Goal: Task Accomplishment & Management: Manage account settings

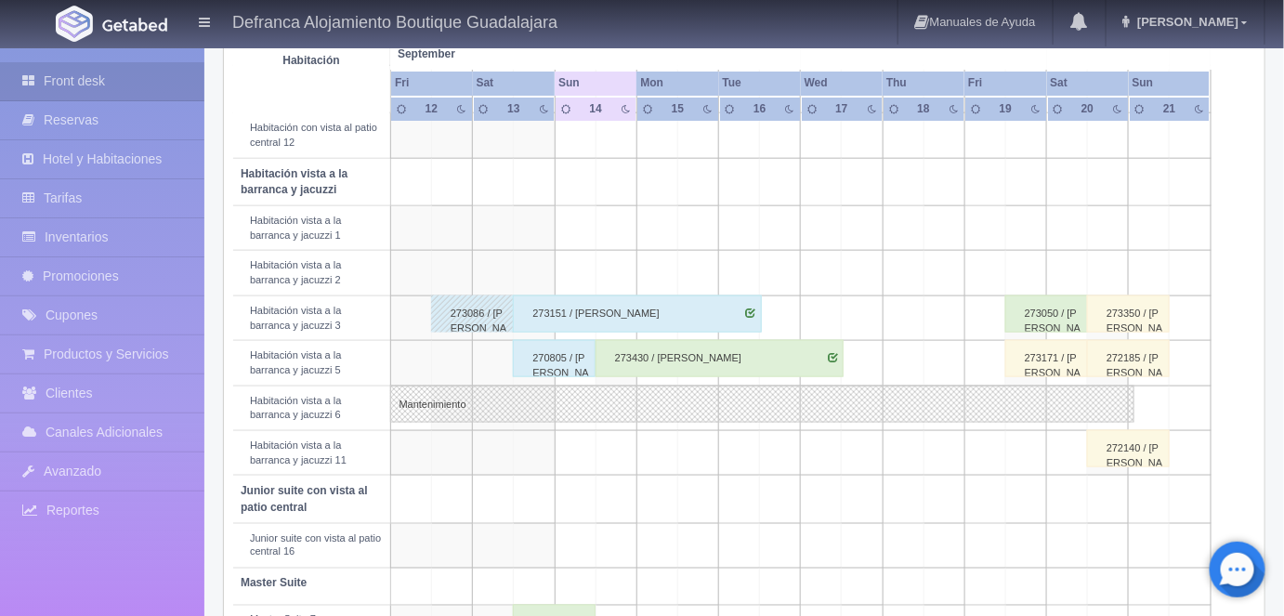
scroll to position [634, 0]
click at [555, 352] on div "270805 / Carlos Cueva Villasana" at bounding box center [554, 356] width 83 height 37
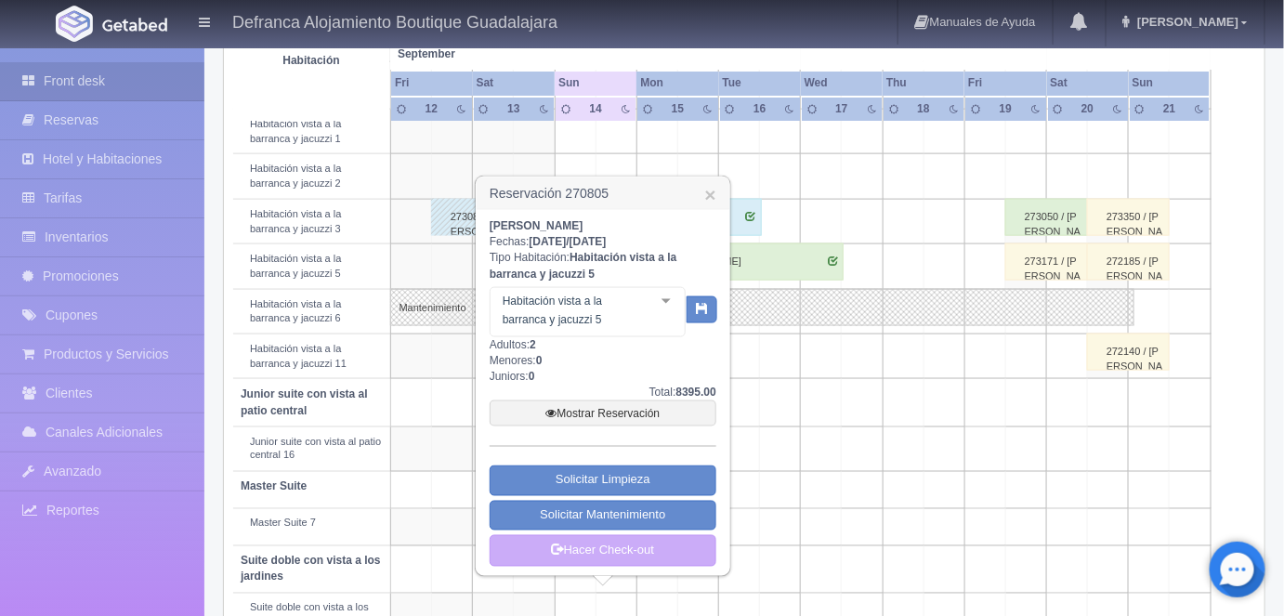
scroll to position [781, 0]
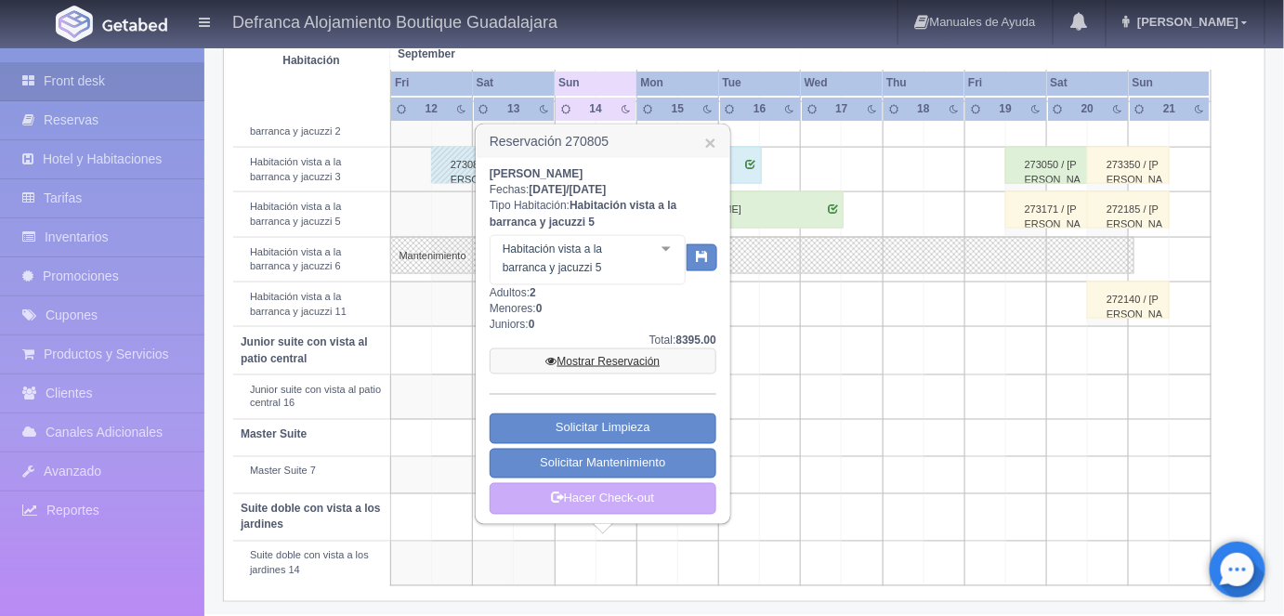
click at [595, 358] on link "Mostrar Reservación" at bounding box center [603, 362] width 227 height 26
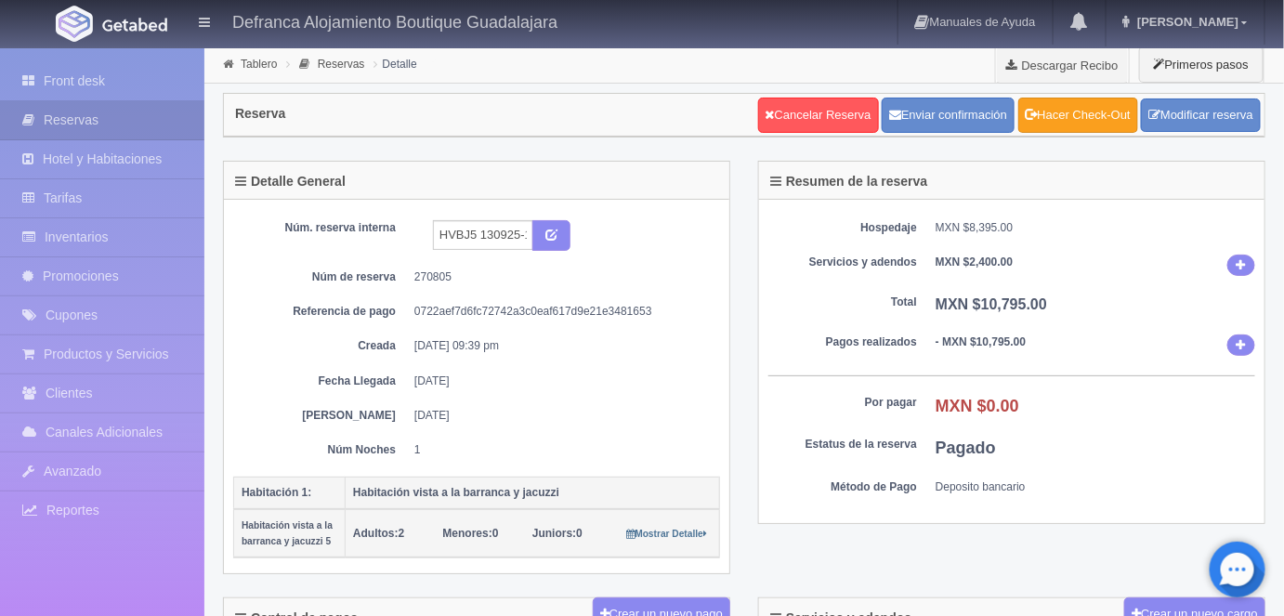
click at [1077, 116] on link "Hacer Check-Out" at bounding box center [1079, 115] width 120 height 35
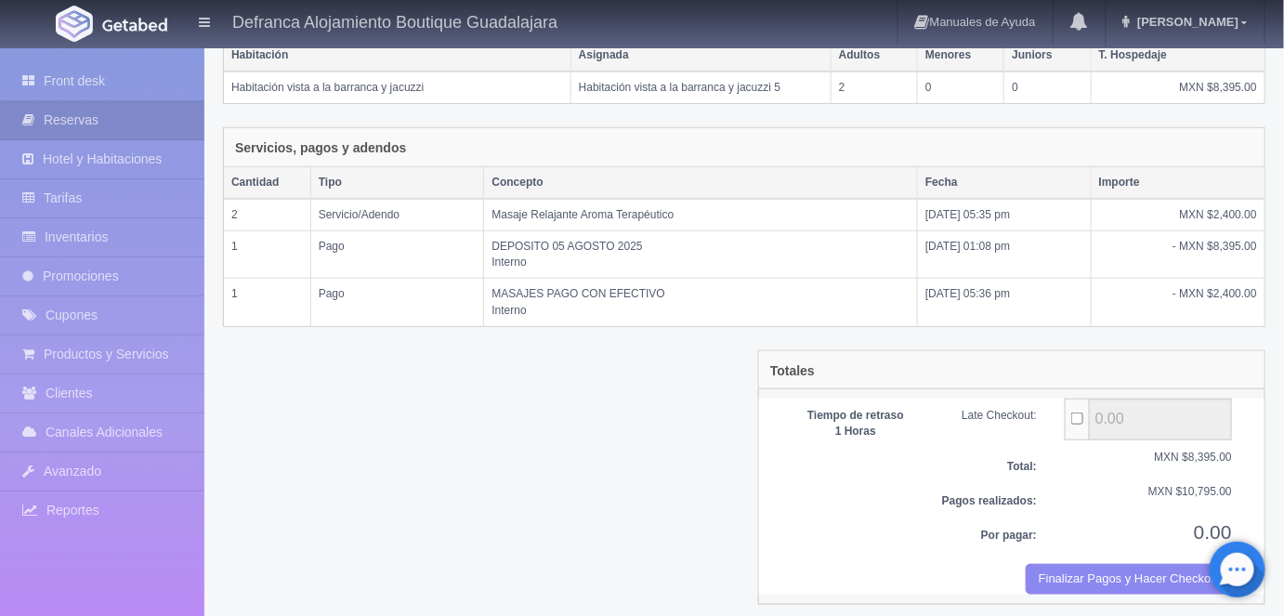
scroll to position [349, 0]
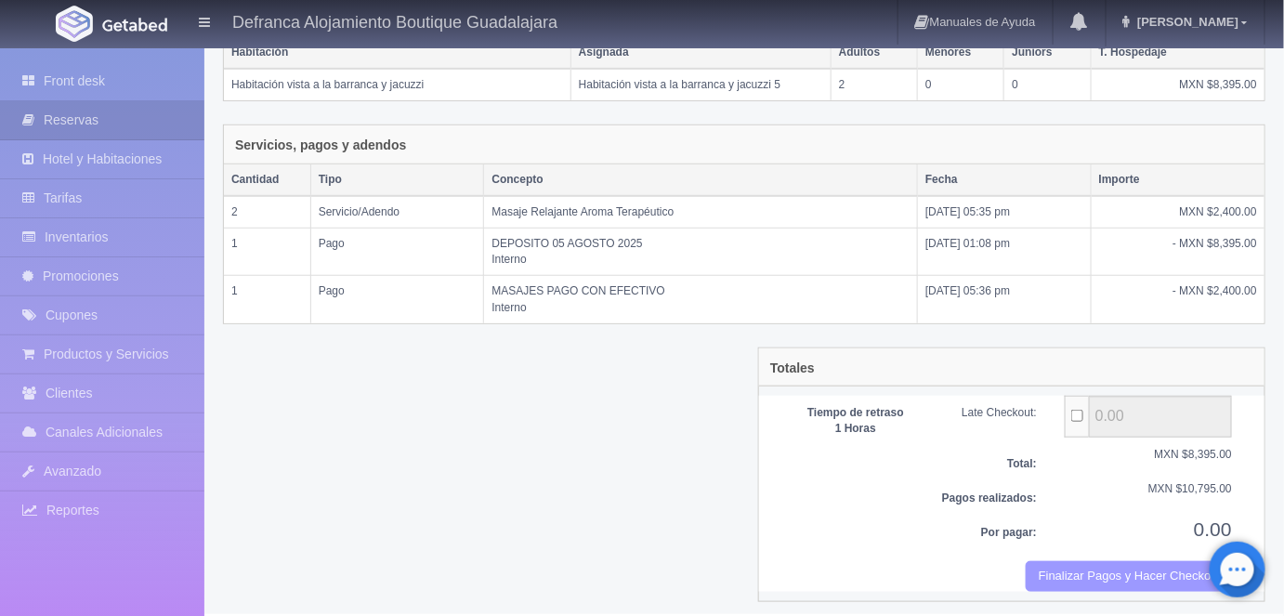
click at [1072, 568] on button "Finalizar Pagos y Hacer Checkout" at bounding box center [1129, 576] width 206 height 31
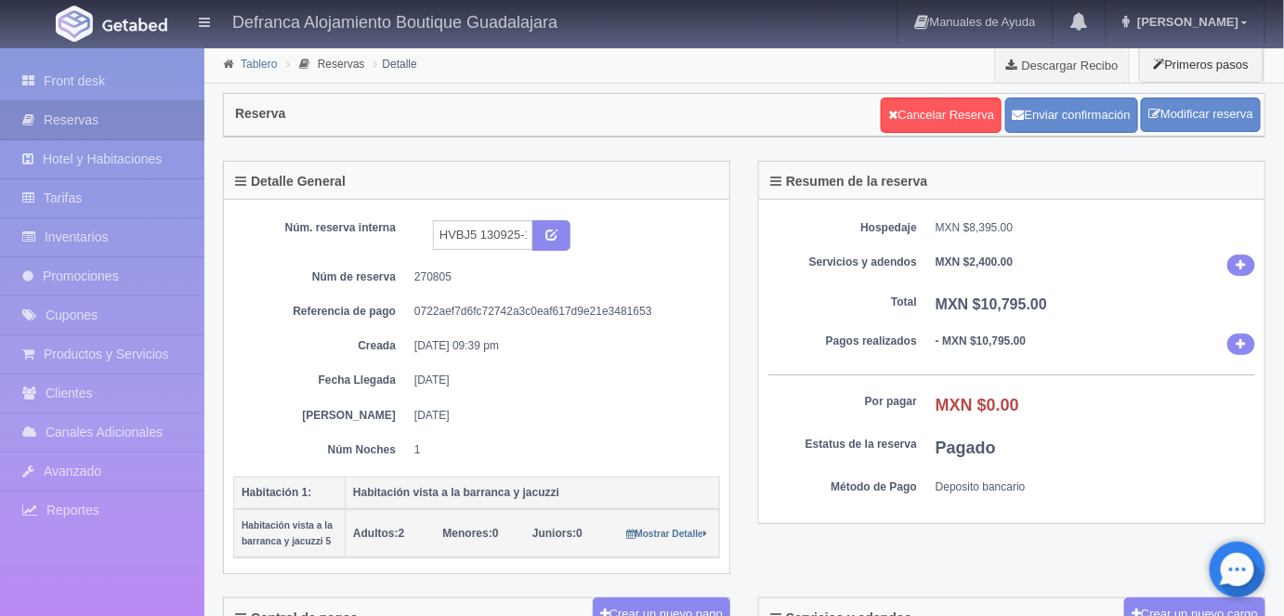
click at [252, 67] on link "Tablero" at bounding box center [259, 64] width 36 height 13
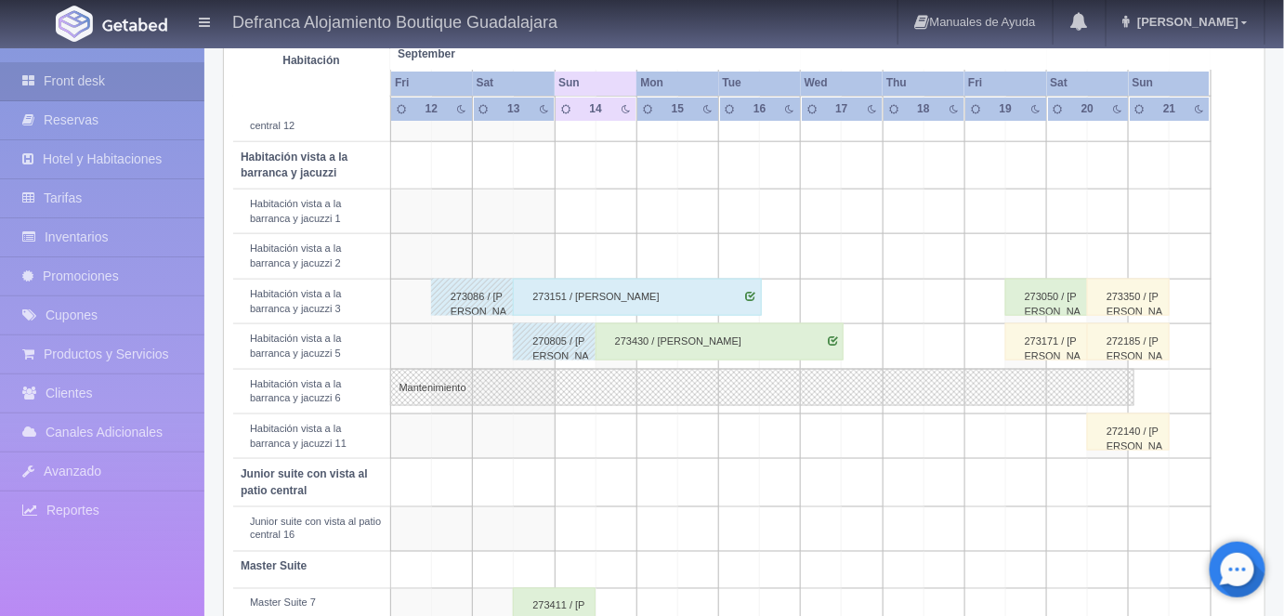
scroll to position [781, 0]
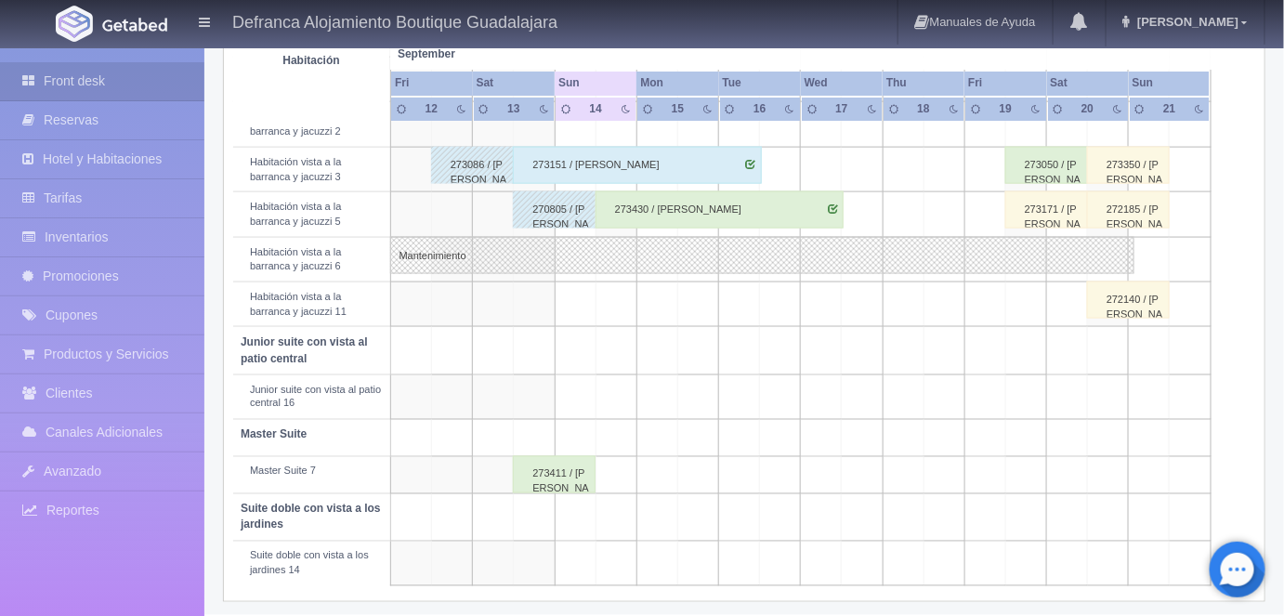
click at [549, 470] on div "273411 / [PERSON_NAME]" at bounding box center [554, 474] width 83 height 37
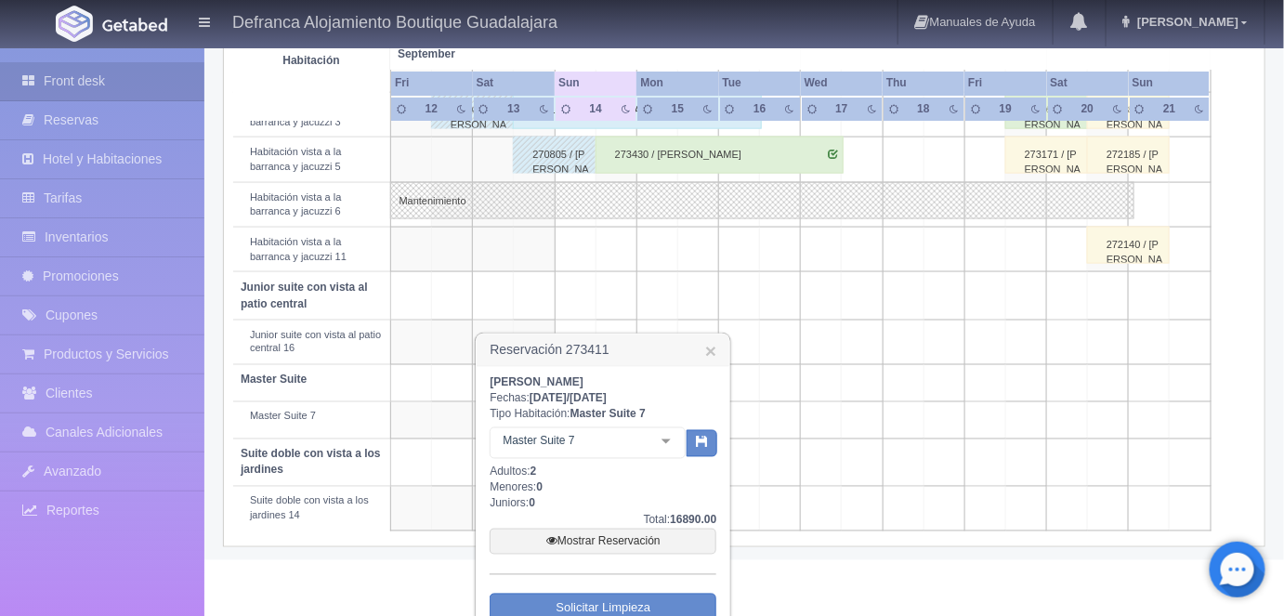
scroll to position [929, 0]
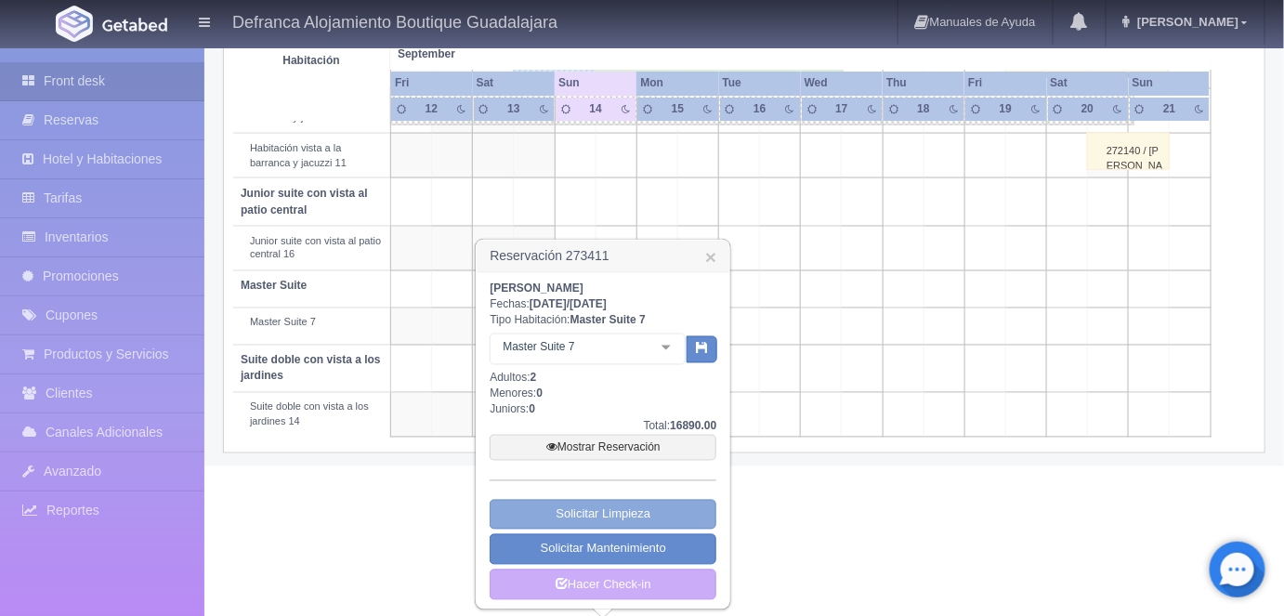
click at [572, 513] on link "Solicitar Limpieza" at bounding box center [603, 515] width 227 height 31
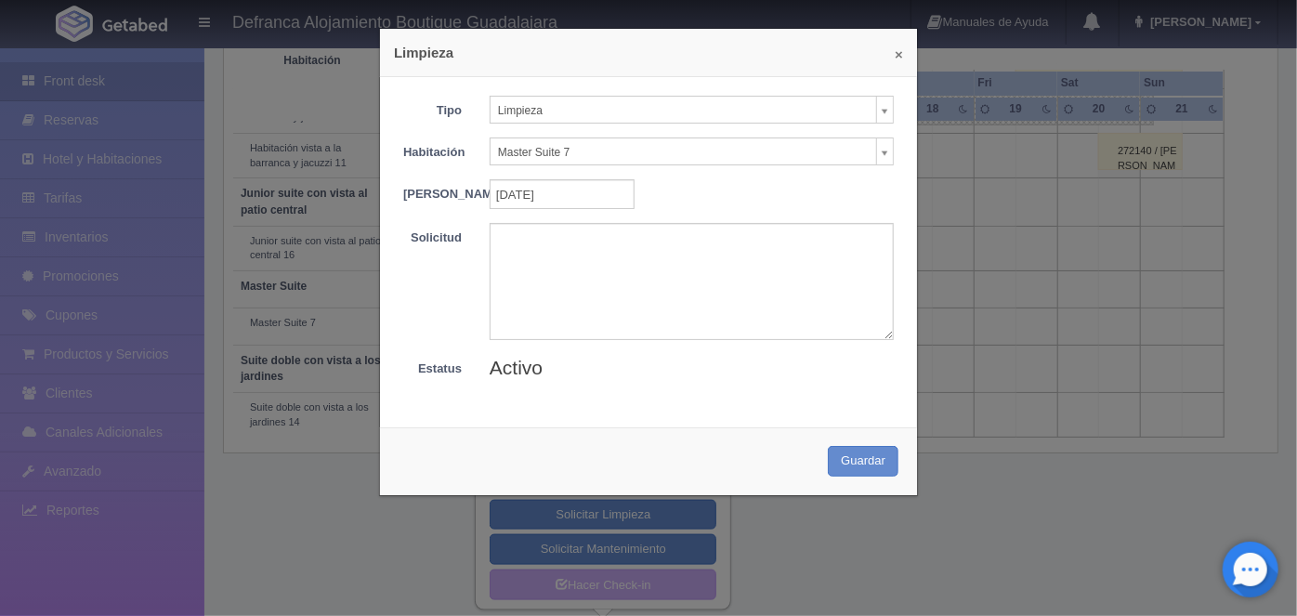
click at [895, 51] on button "×" at bounding box center [899, 54] width 8 height 14
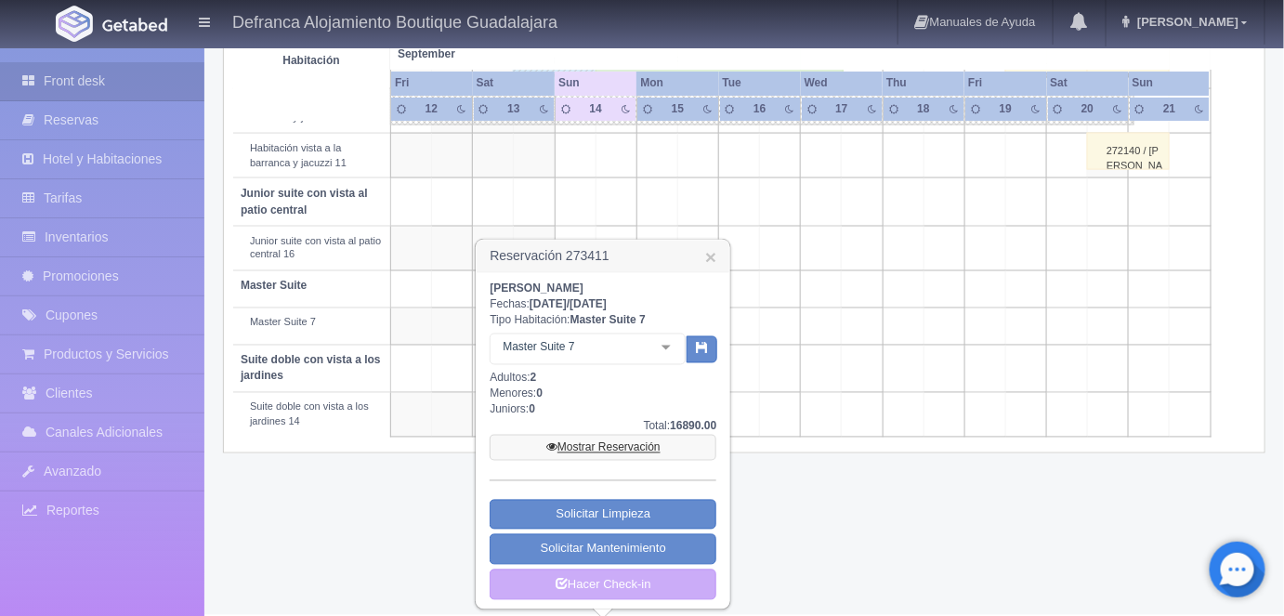
click at [597, 447] on link "Mostrar Reservación" at bounding box center [603, 448] width 227 height 26
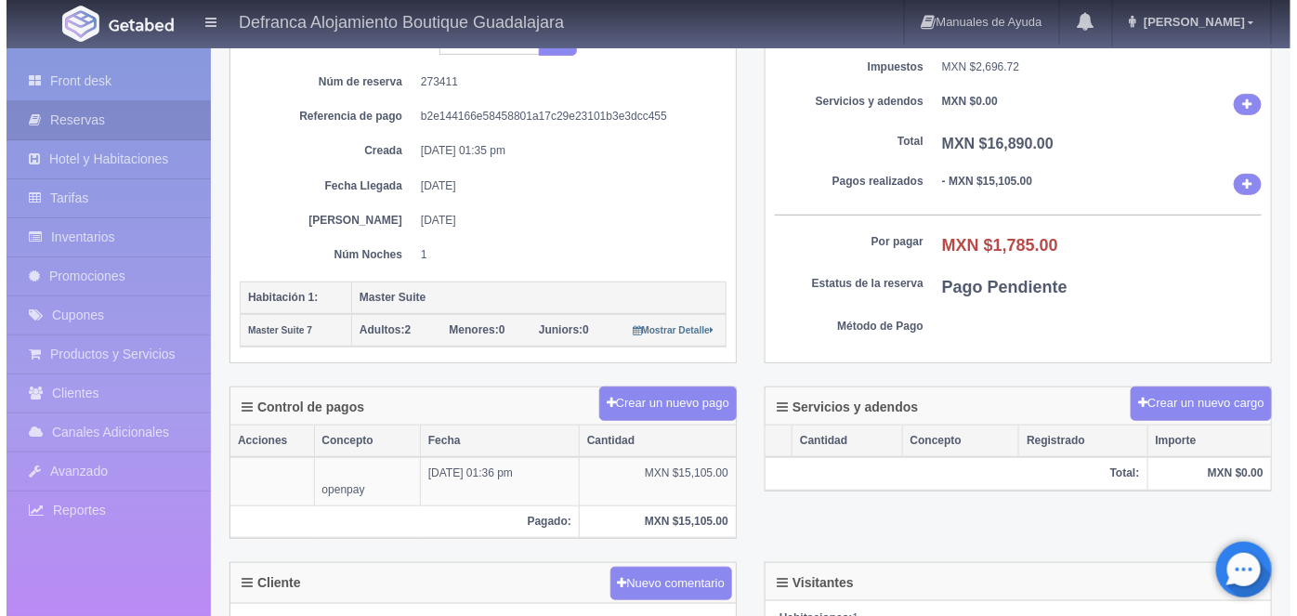
scroll to position [196, 0]
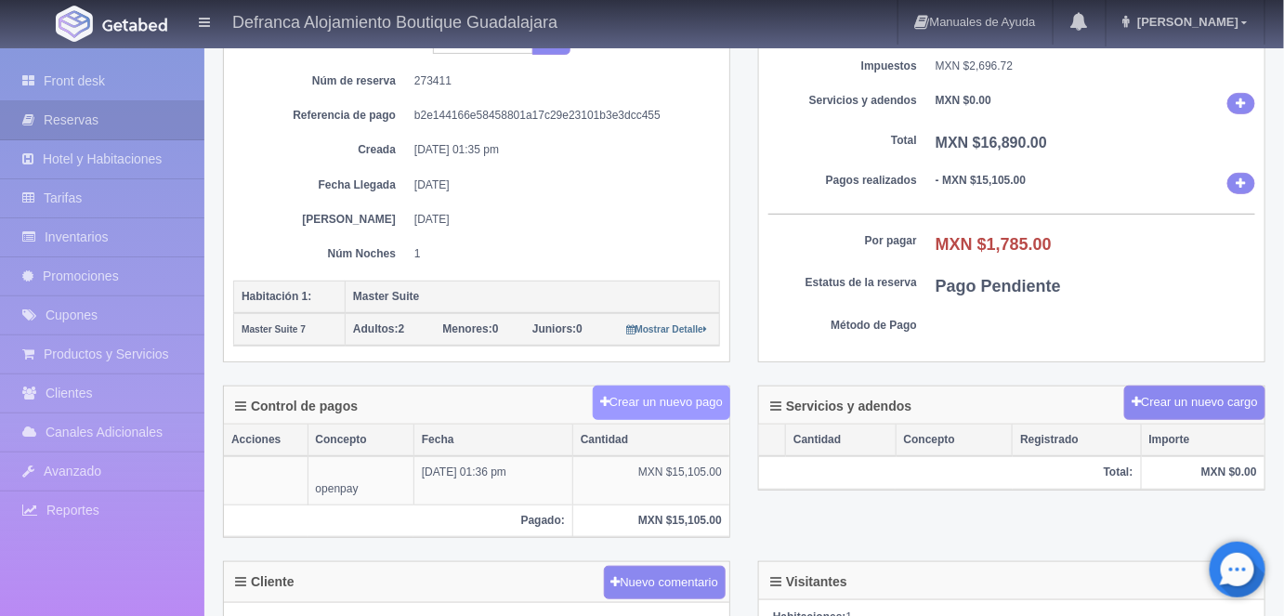
click at [649, 394] on button "Crear un nuevo pago" at bounding box center [662, 403] width 138 height 34
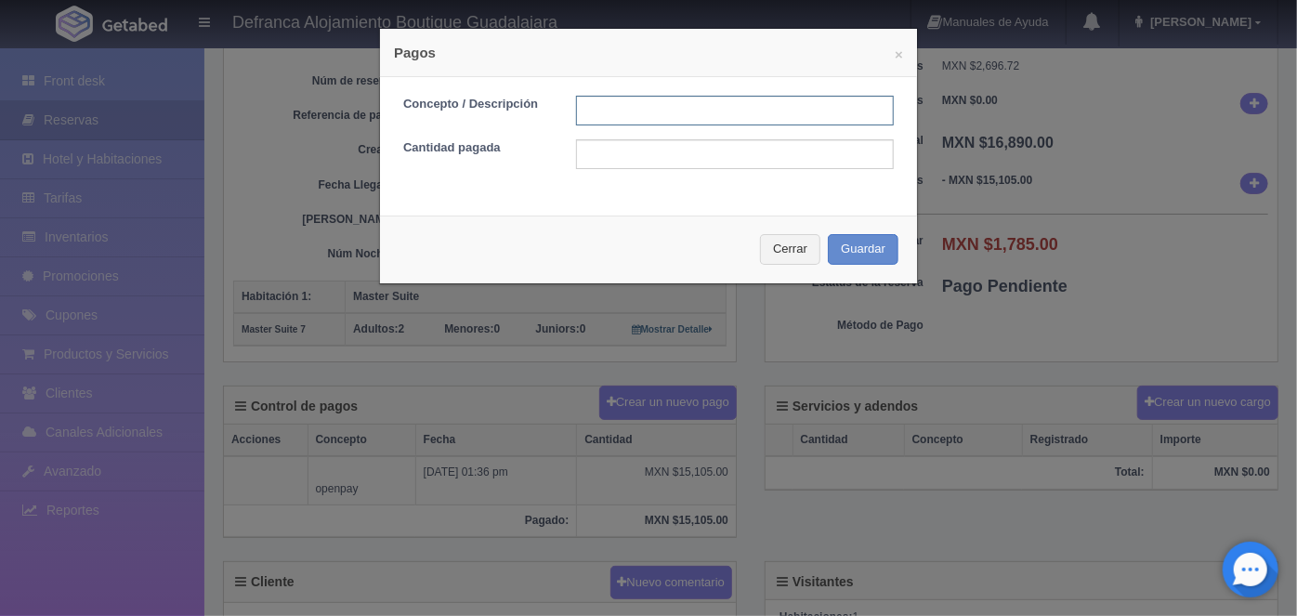
click at [594, 109] on input "text" at bounding box center [735, 111] width 318 height 30
type input "HOSPEDAJE PAGADO CON TARJETA"
click at [589, 152] on input "text" at bounding box center [735, 154] width 318 height 30
type input "1785.00"
click at [853, 244] on button "Guardar" at bounding box center [863, 249] width 71 height 31
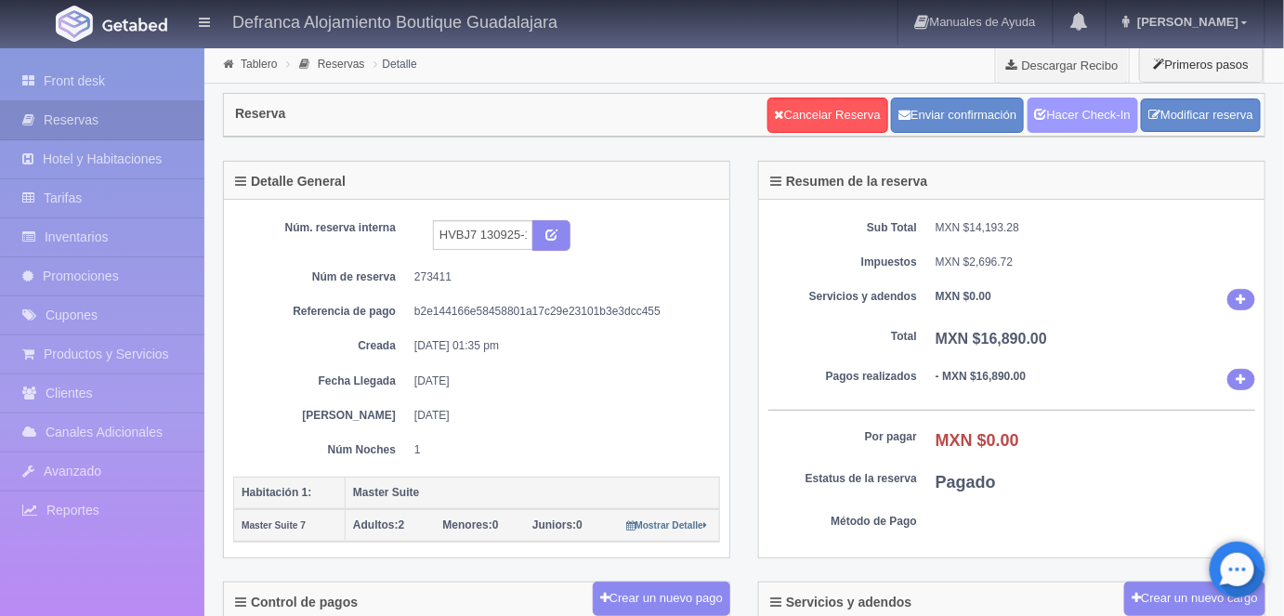
click at [1072, 118] on link "Hacer Check-In" at bounding box center [1083, 115] width 111 height 35
click at [1072, 128] on link "Hacer Check-Out" at bounding box center [1079, 115] width 120 height 35
click at [1067, 107] on link "Hacer Check-Out" at bounding box center [1079, 115] width 120 height 35
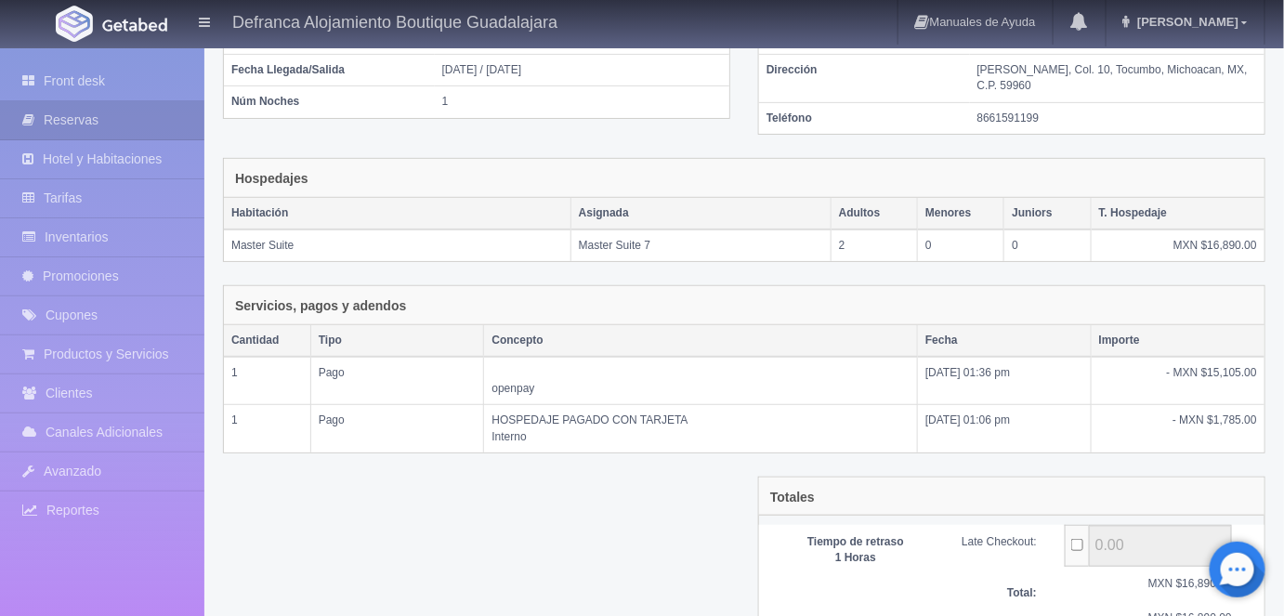
scroll to position [334, 0]
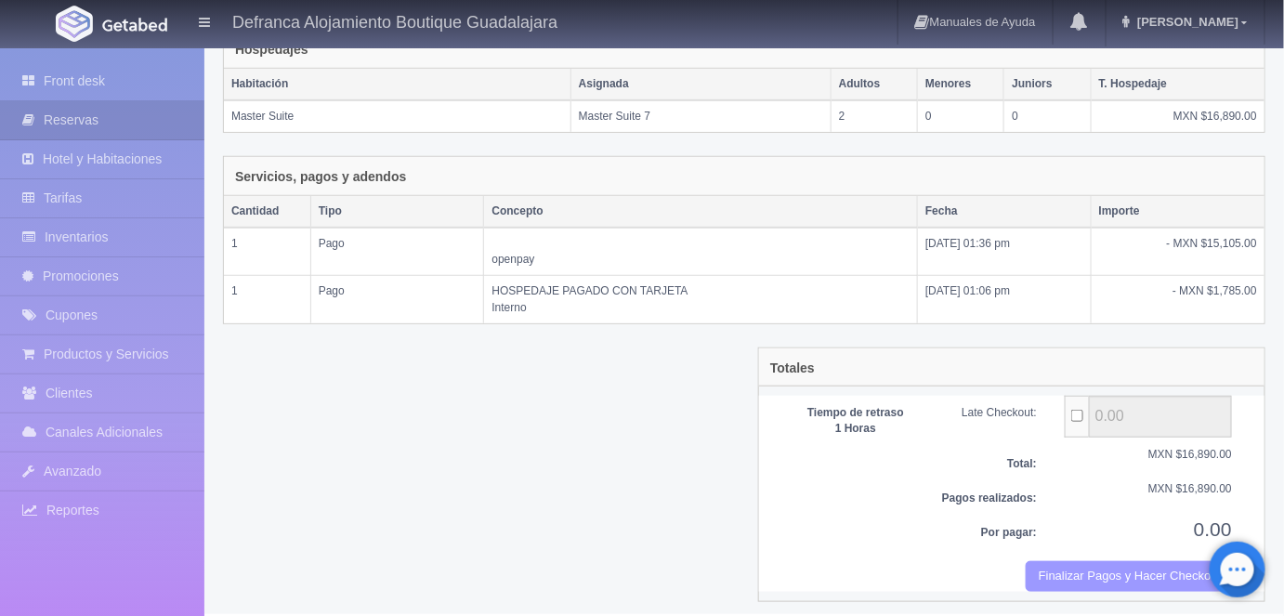
click at [1077, 567] on button "Finalizar Pagos y Hacer Checkout" at bounding box center [1129, 576] width 206 height 31
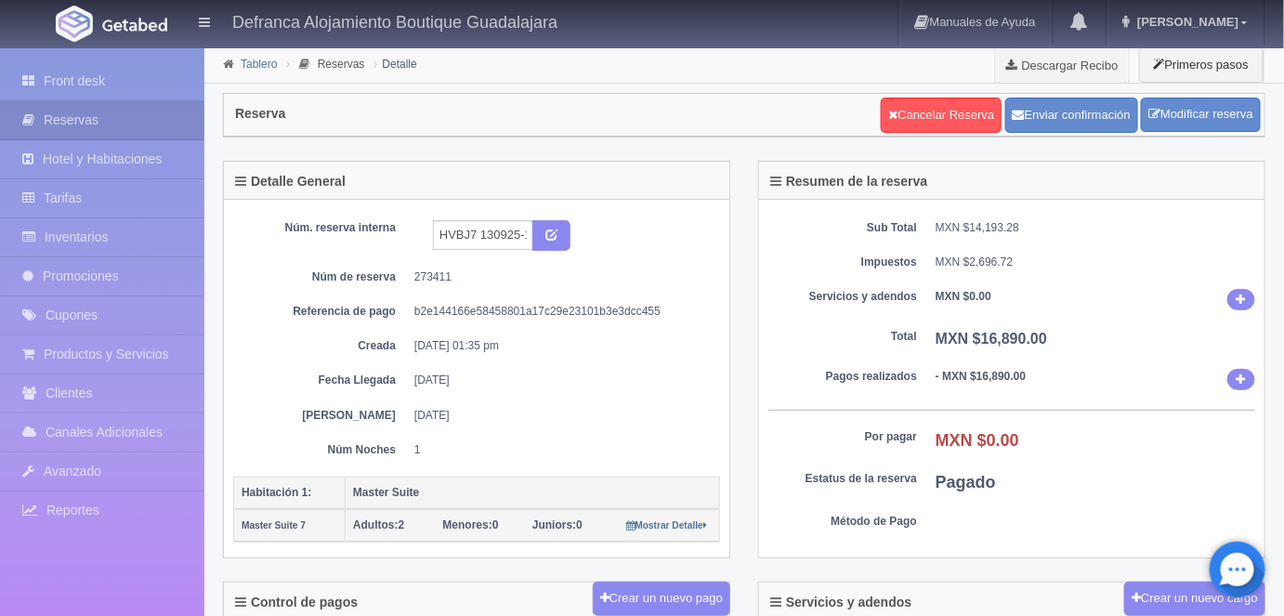
click at [247, 64] on link "Tablero" at bounding box center [259, 64] width 36 height 13
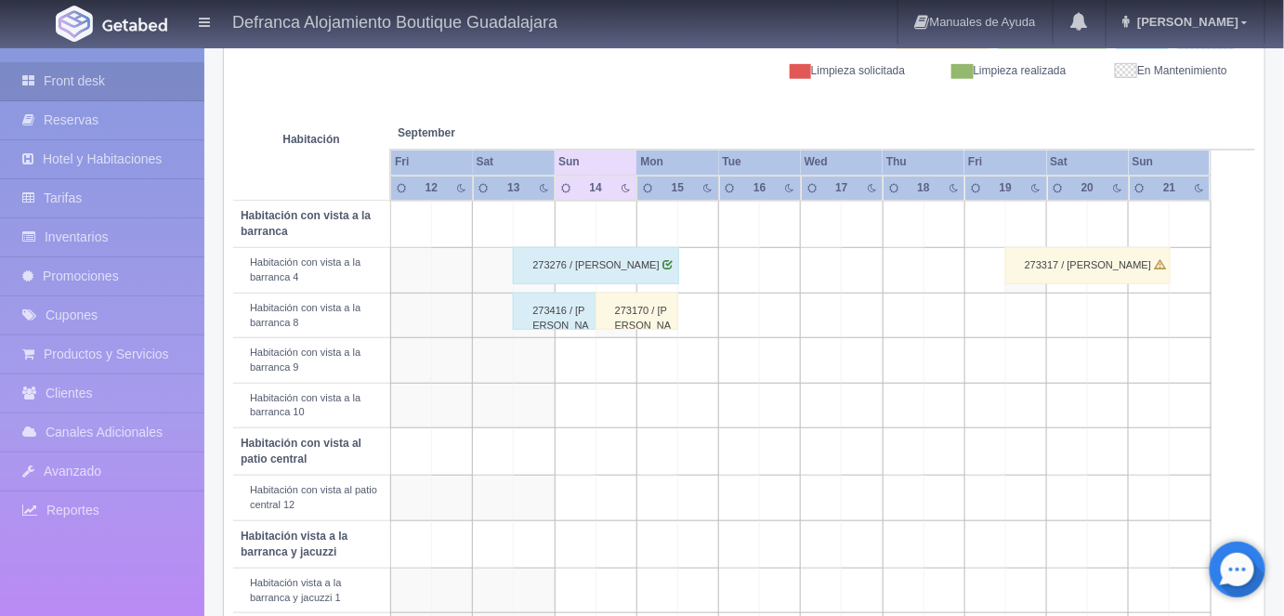
scroll to position [269, 0]
click at [546, 322] on div "273416 / [PERSON_NAME]" at bounding box center [554, 312] width 83 height 37
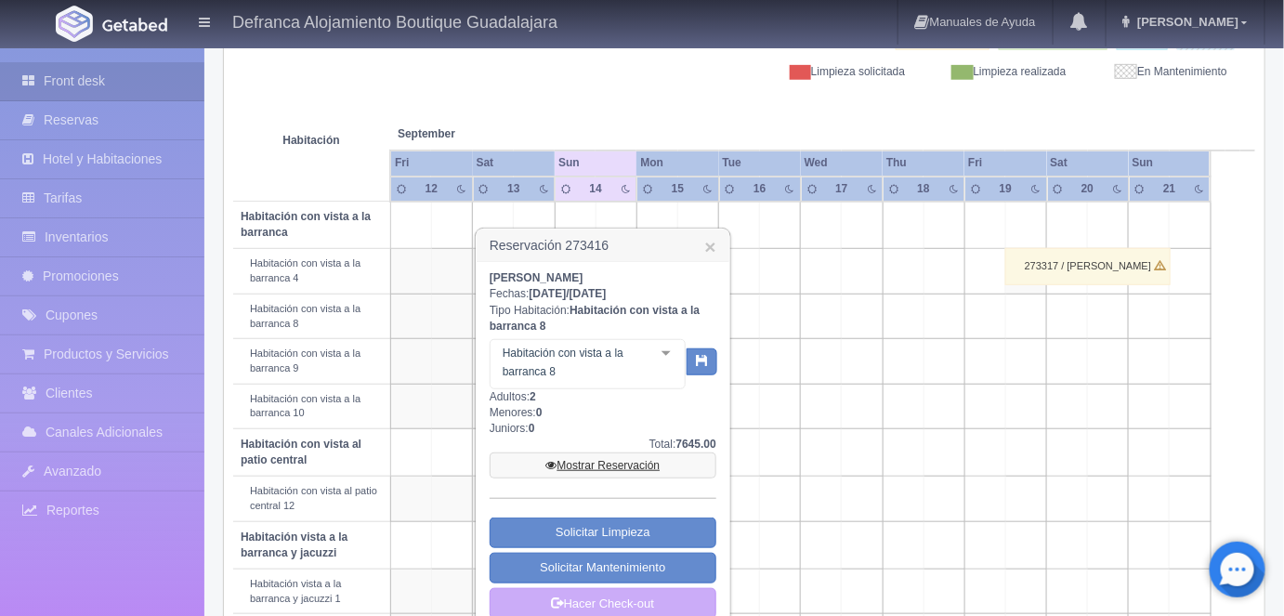
click at [602, 463] on link "Mostrar Reservación" at bounding box center [603, 466] width 227 height 26
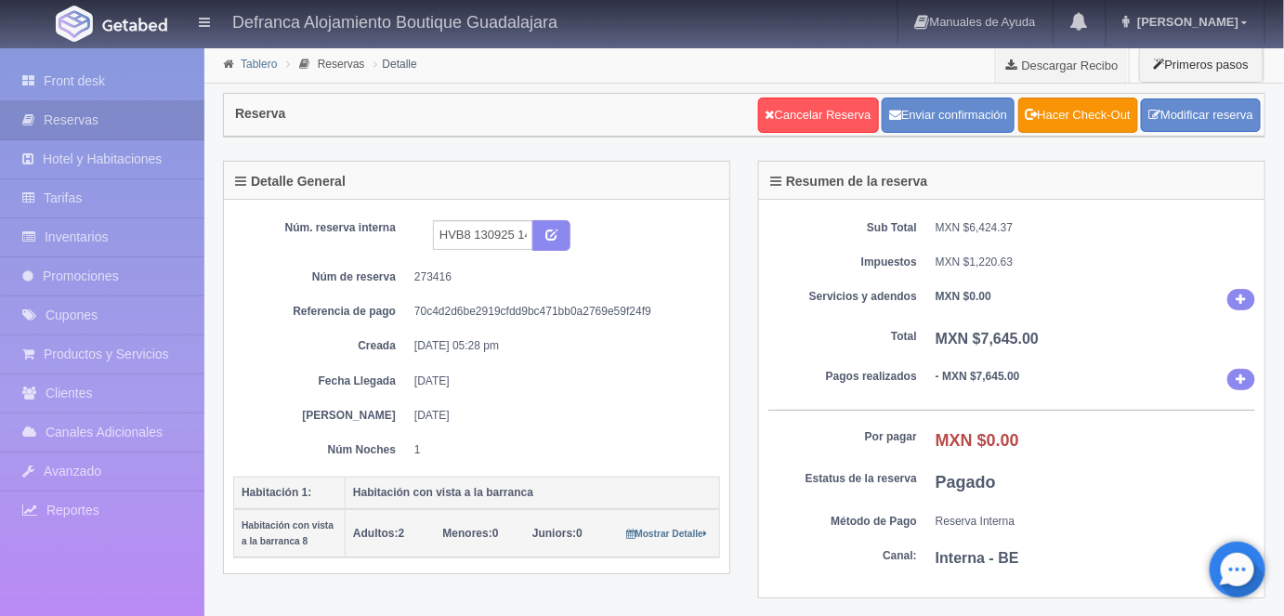
click at [254, 69] on link "Tablero" at bounding box center [259, 64] width 36 height 13
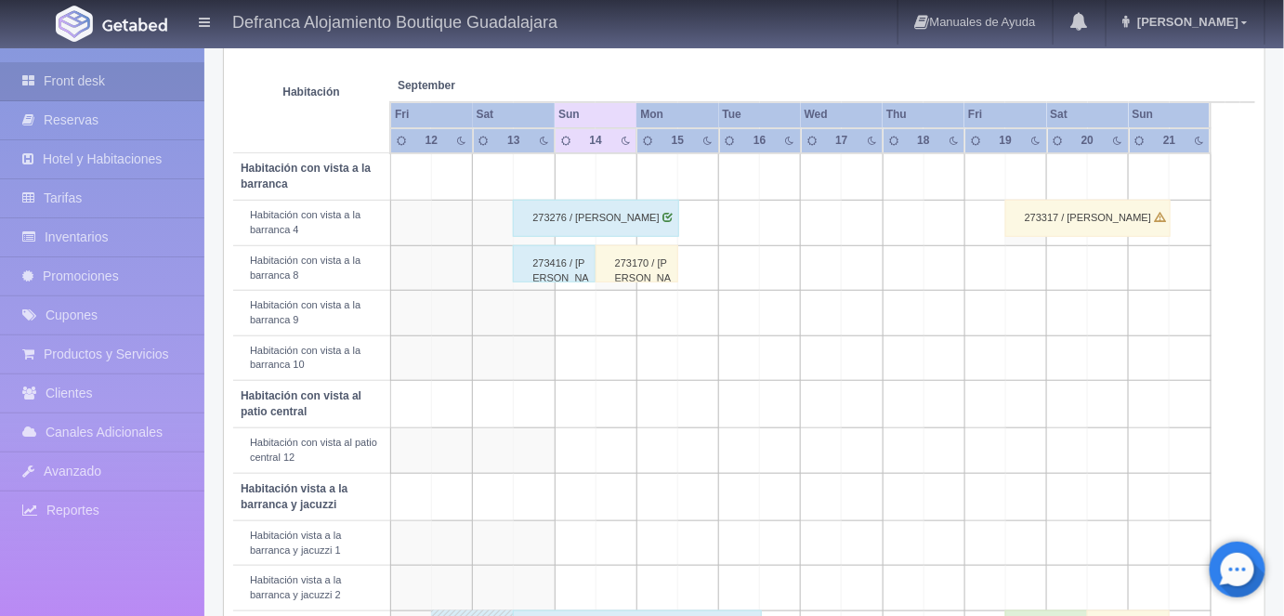
scroll to position [312, 0]
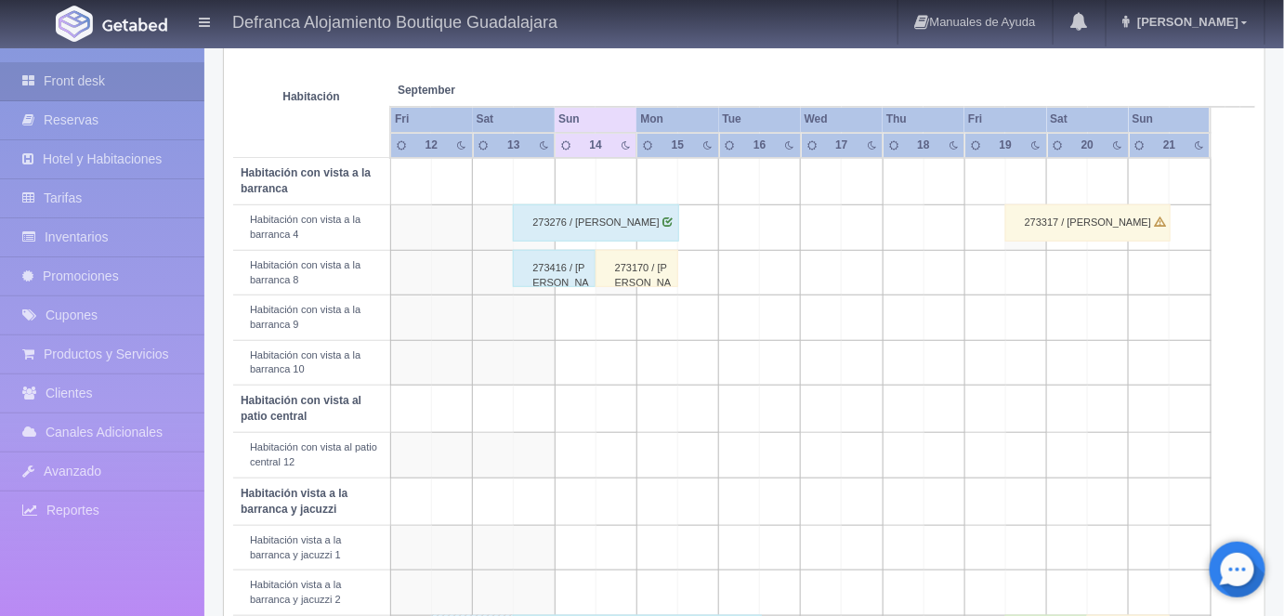
click at [550, 267] on div "273416 / SAMUEL VELEZ ORELLANA" at bounding box center [554, 268] width 83 height 37
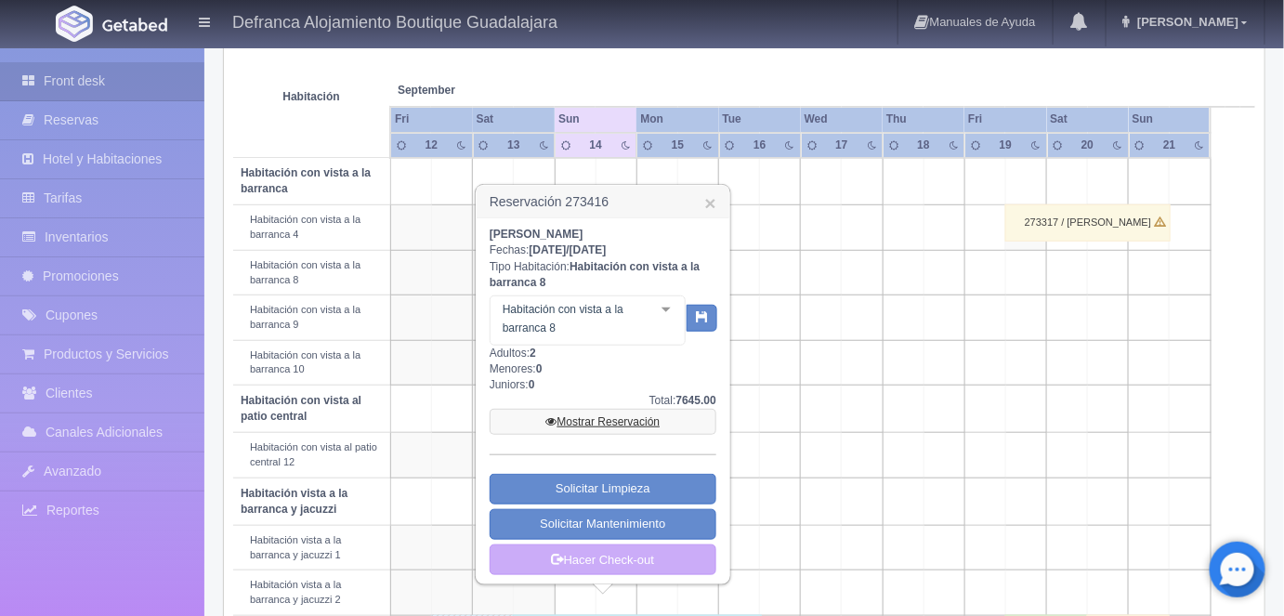
click at [592, 418] on link "Mostrar Reservación" at bounding box center [603, 422] width 227 height 26
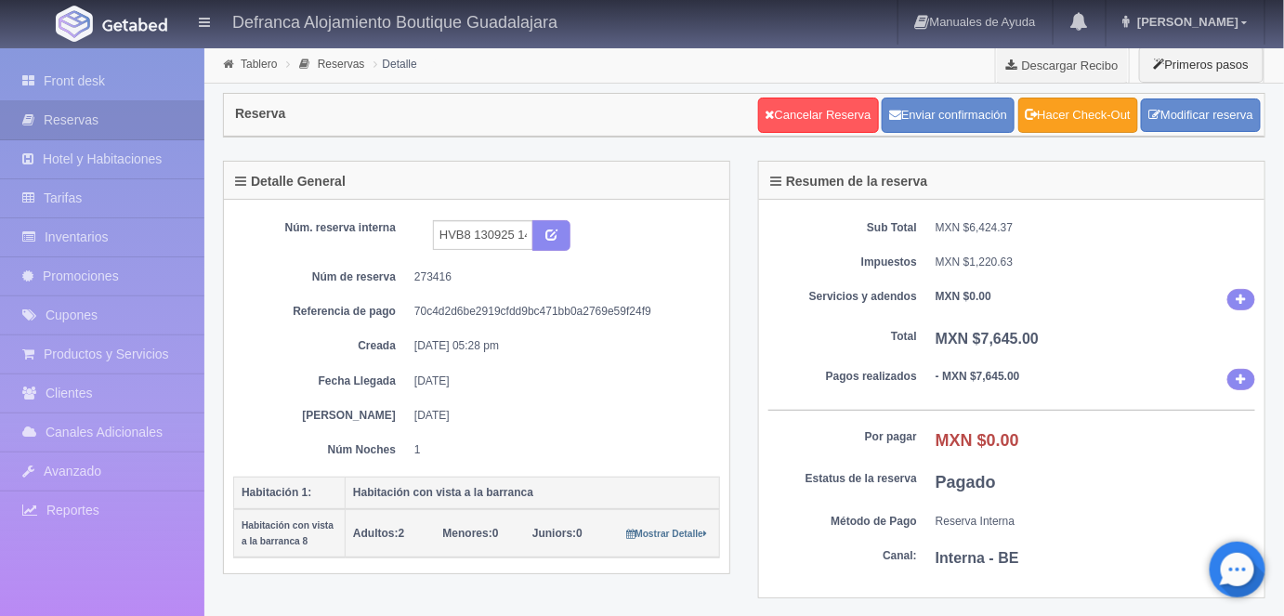
click at [1066, 116] on link "Hacer Check-Out" at bounding box center [1079, 115] width 120 height 35
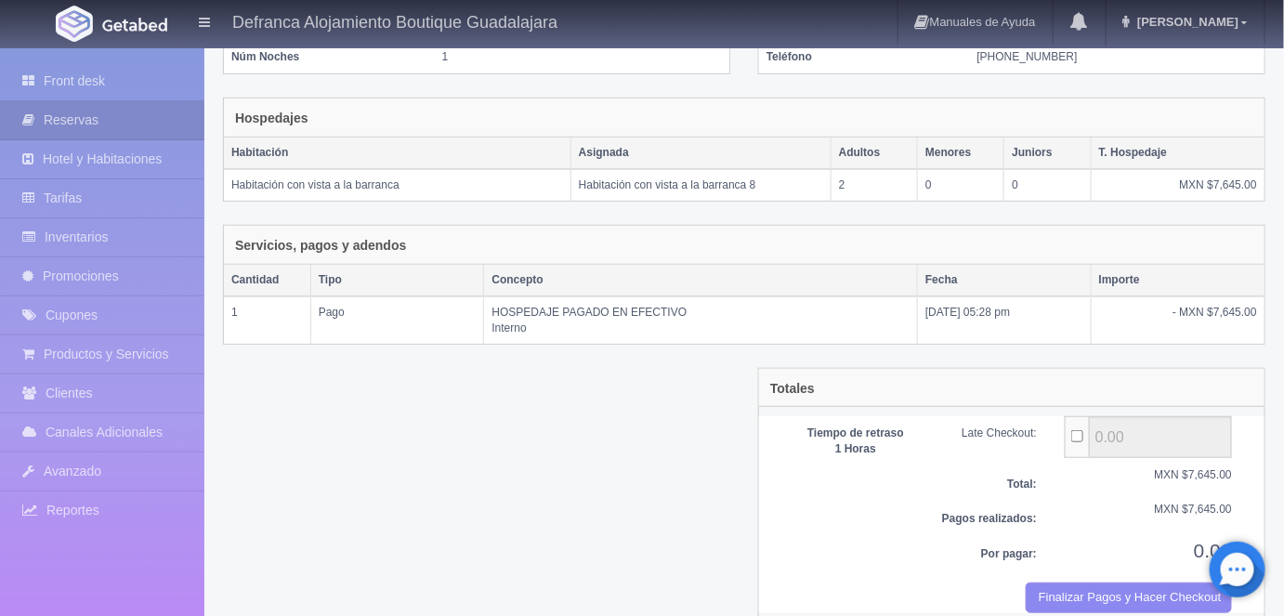
scroll to position [270, 0]
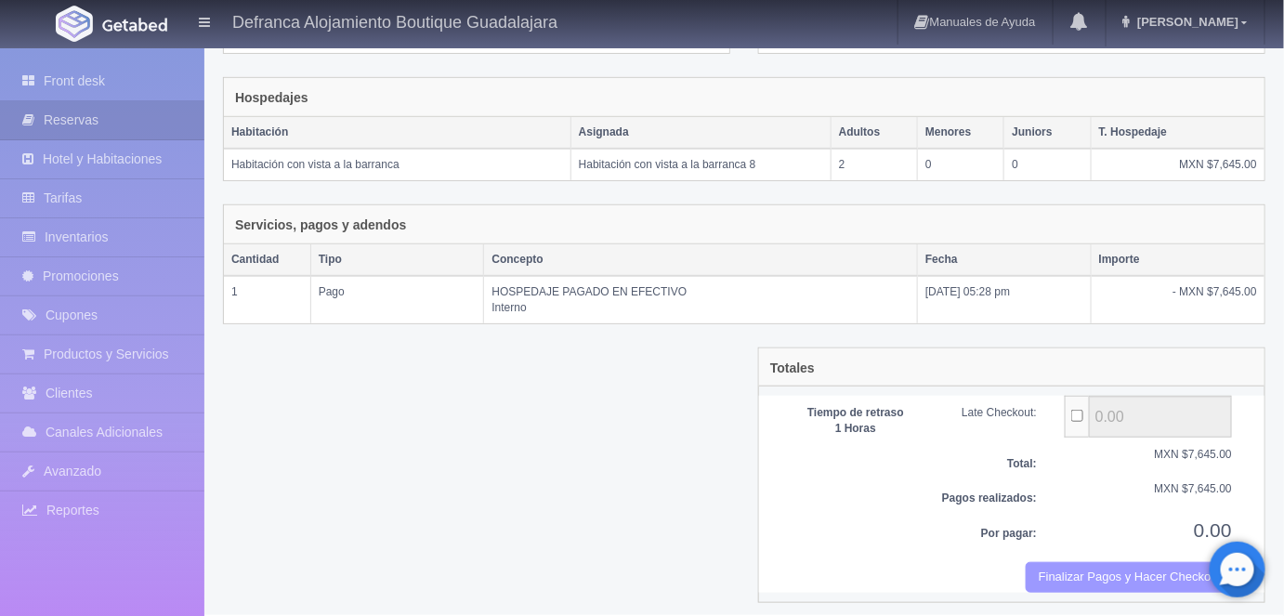
click at [1110, 562] on button "Finalizar Pagos y Hacer Checkout" at bounding box center [1129, 577] width 206 height 31
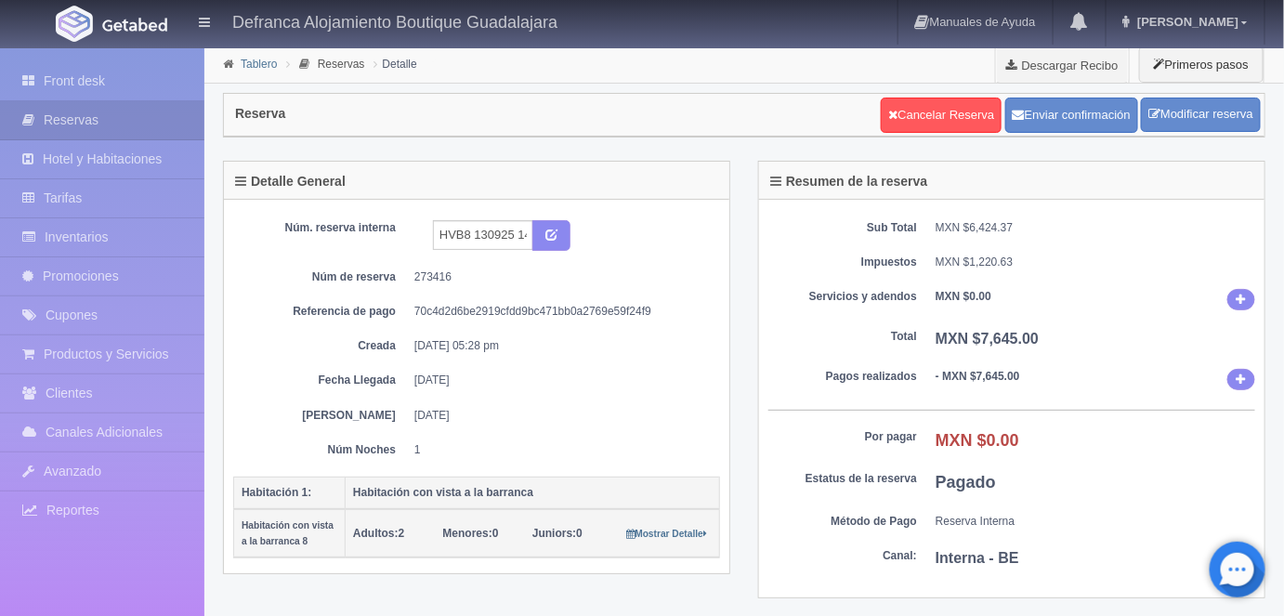
click at [255, 66] on link "Tablero" at bounding box center [259, 64] width 36 height 13
